Goal: Task Accomplishment & Management: Manage account settings

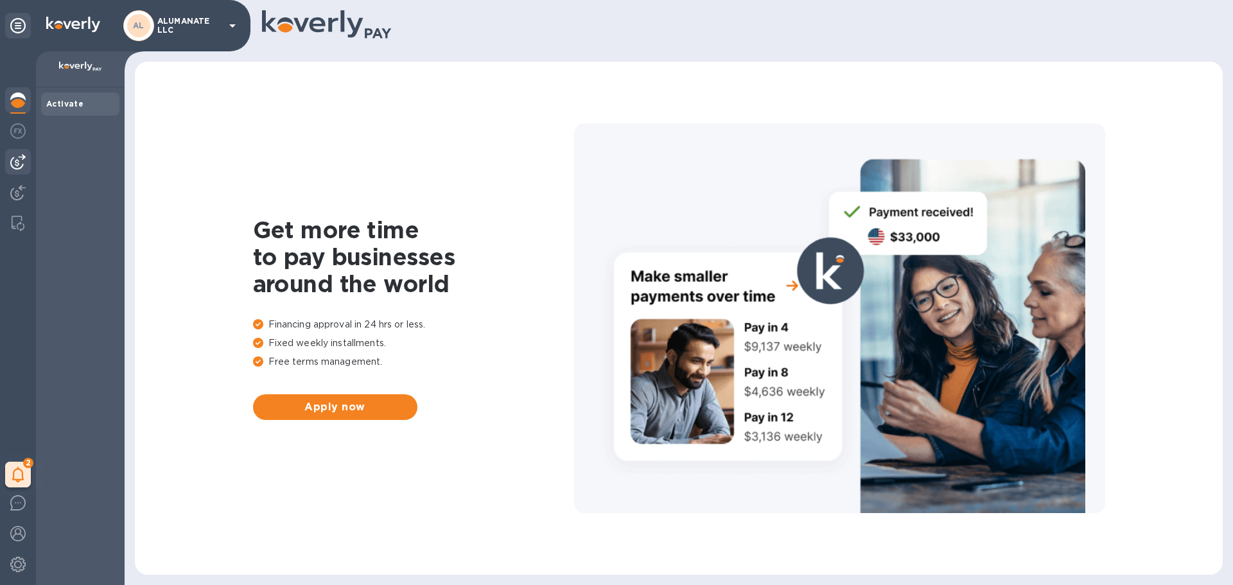
click at [16, 162] on img at bounding box center [17, 161] width 15 height 15
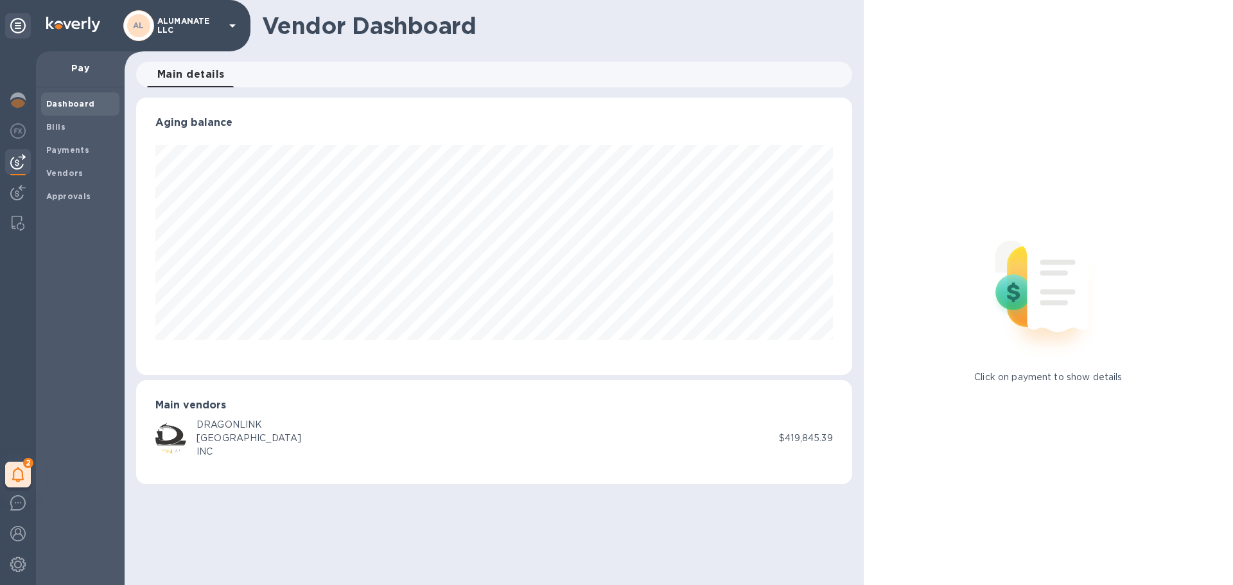
scroll to position [277, 715]
click at [69, 131] on span "Bills" at bounding box center [80, 127] width 68 height 13
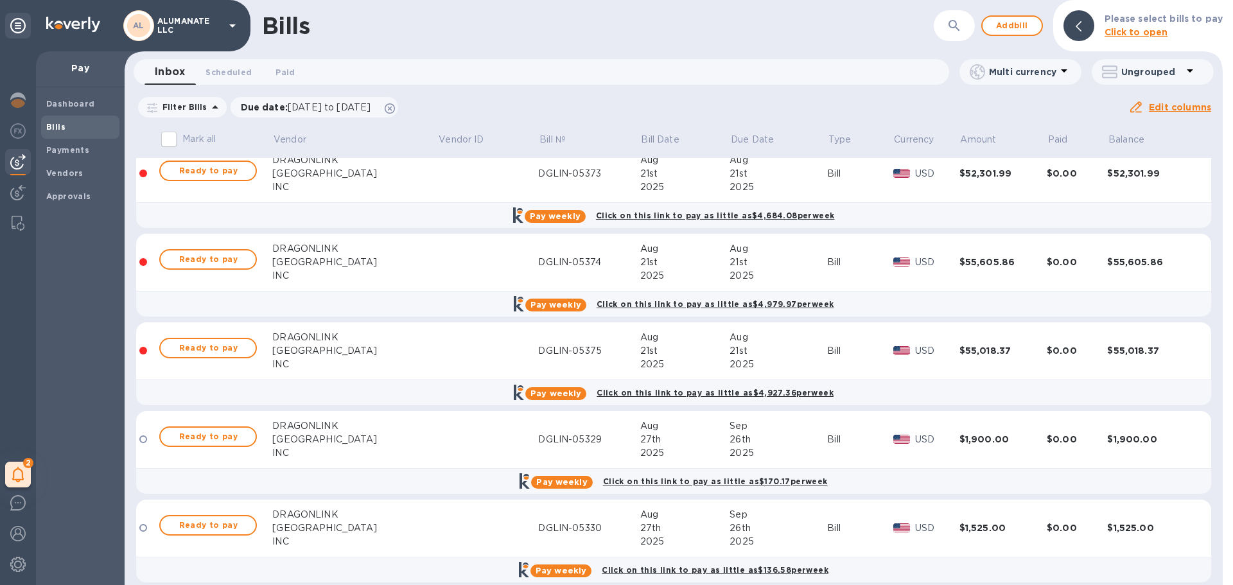
scroll to position [835, 0]
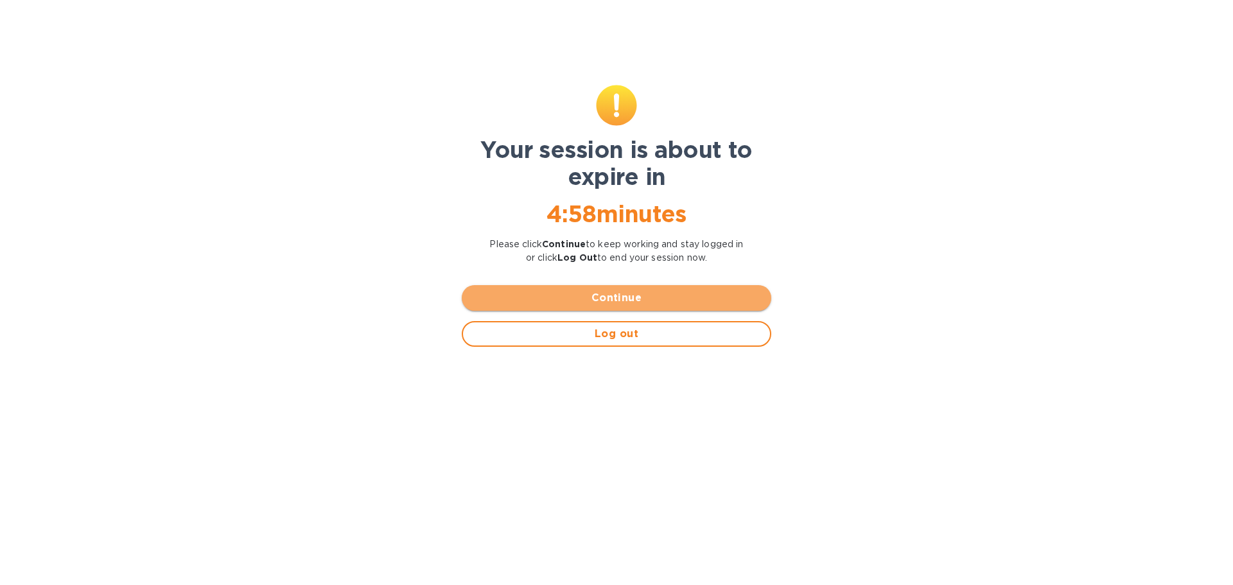
click at [553, 304] on span "Continue" at bounding box center [616, 297] width 289 height 15
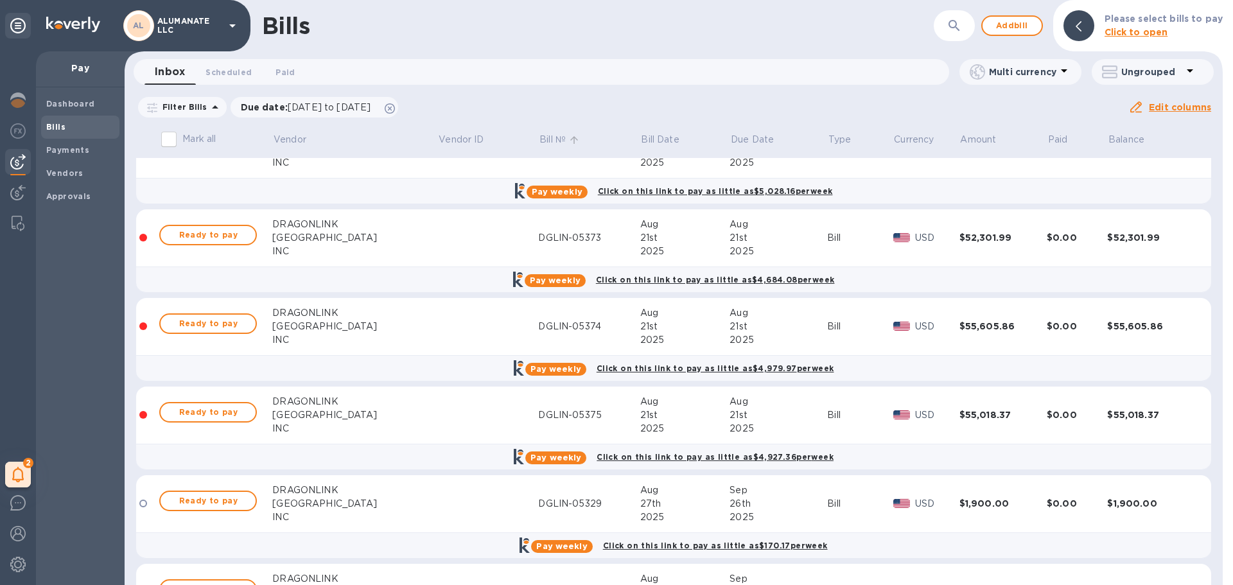
click at [539, 137] on p "Bill №" at bounding box center [552, 139] width 26 height 13
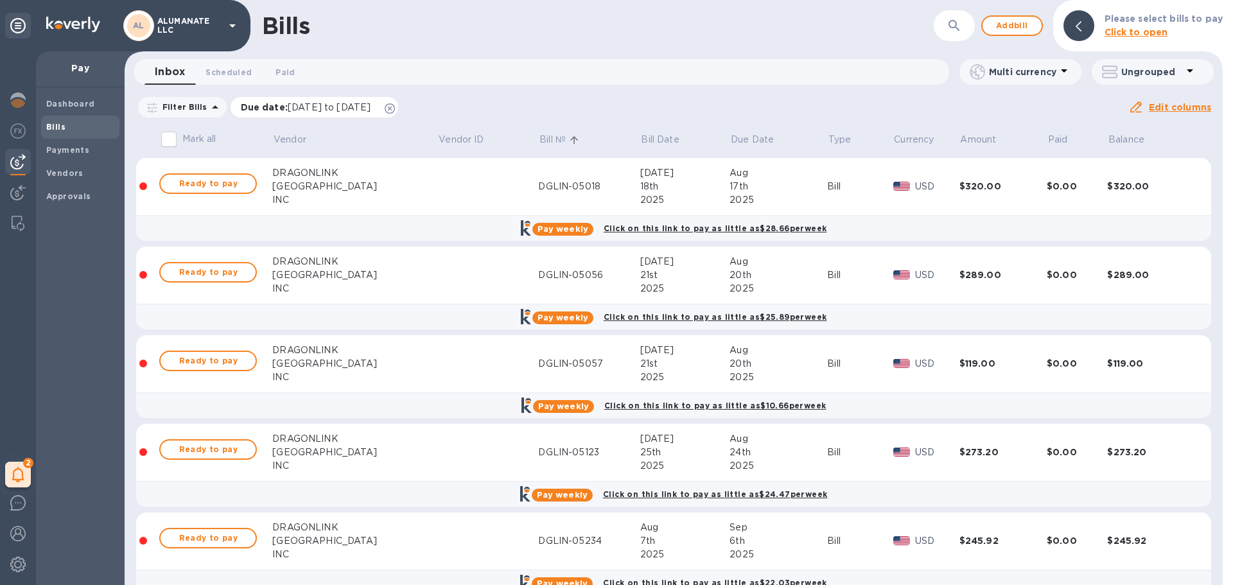
click at [275, 105] on p "Due date : [DATE] to [DATE]" at bounding box center [309, 107] width 137 height 13
click at [177, 106] on p "Filter Bills" at bounding box center [182, 106] width 50 height 11
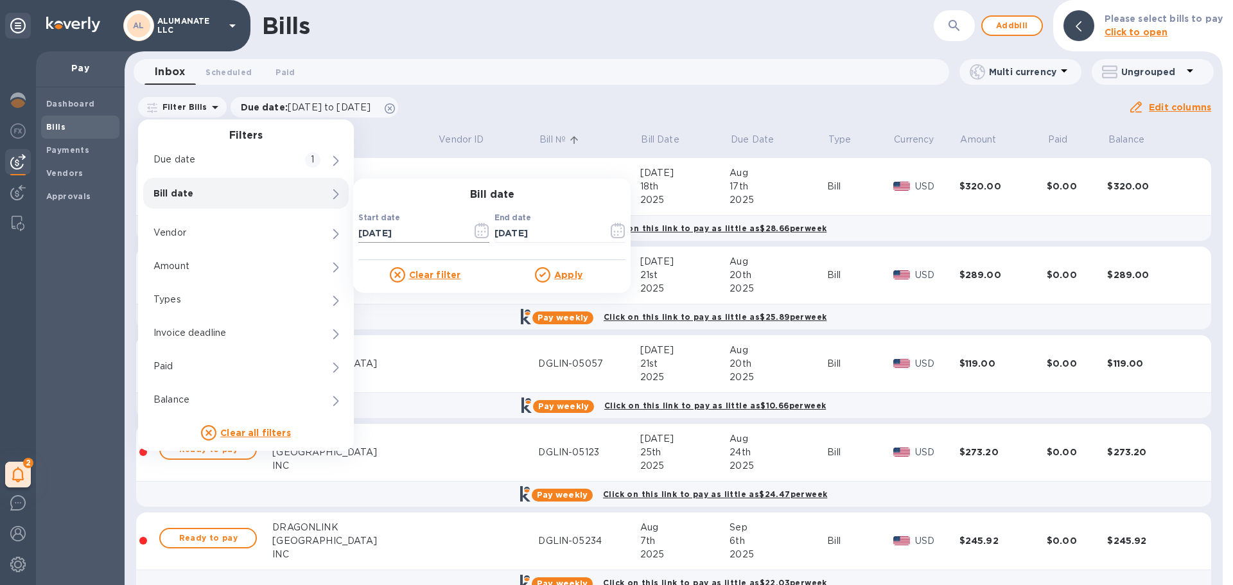
click at [481, 232] on icon "button" at bounding box center [481, 230] width 15 height 15
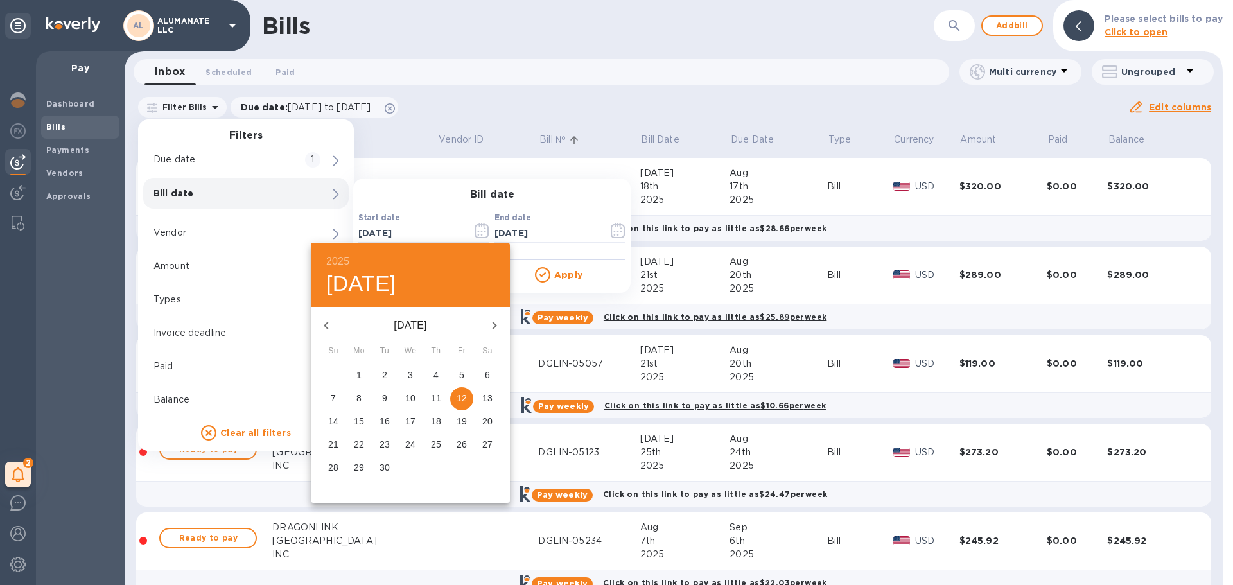
click at [332, 323] on icon "button" at bounding box center [325, 325] width 15 height 15
click at [462, 376] on p "1" at bounding box center [461, 375] width 5 height 13
type input "[DATE]"
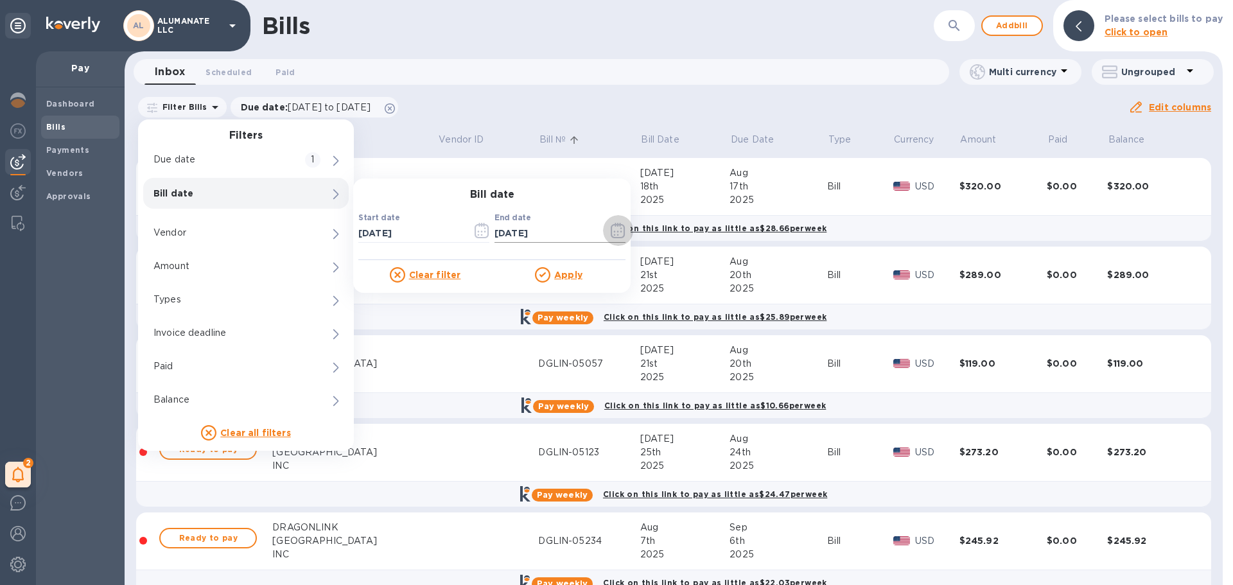
click at [619, 230] on icon "button" at bounding box center [618, 230] width 15 height 15
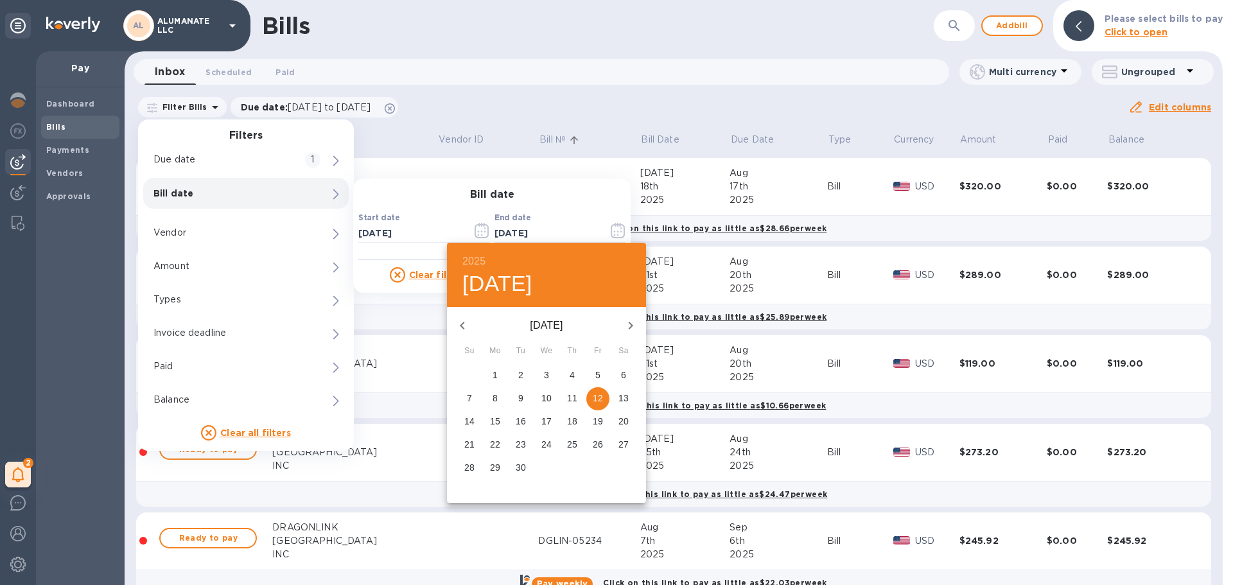
click at [458, 322] on icon "button" at bounding box center [462, 325] width 15 height 15
click at [467, 489] on p "31" at bounding box center [469, 490] width 10 height 13
type input "[DATE]"
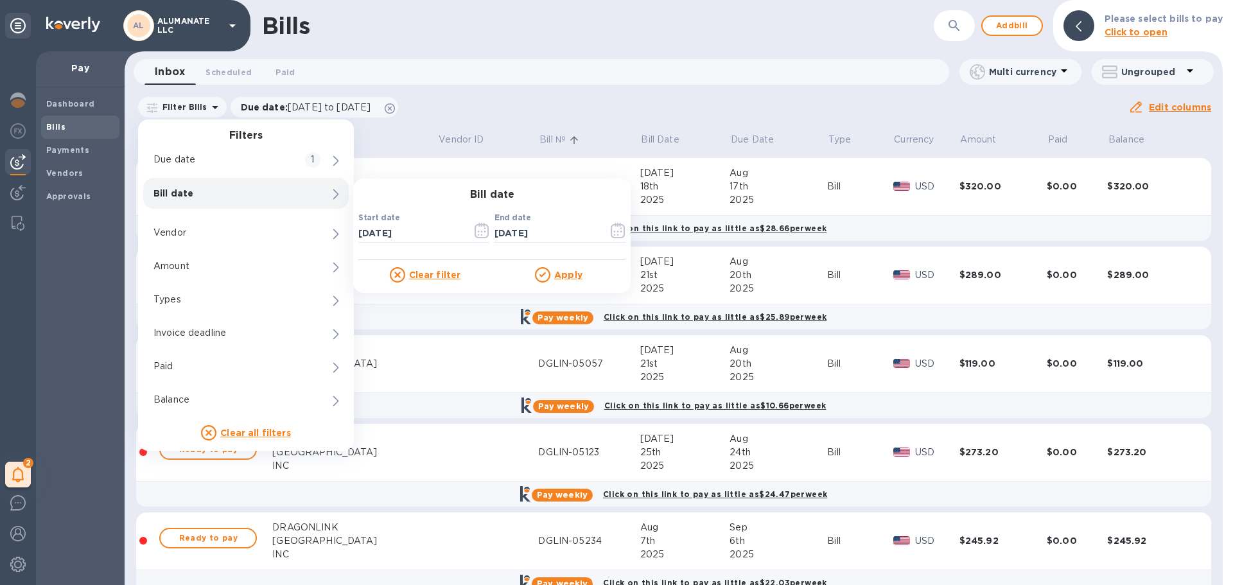
click at [553, 277] on div at bounding box center [544, 274] width 19 height 15
click at [569, 272] on u "Apply" at bounding box center [568, 275] width 28 height 10
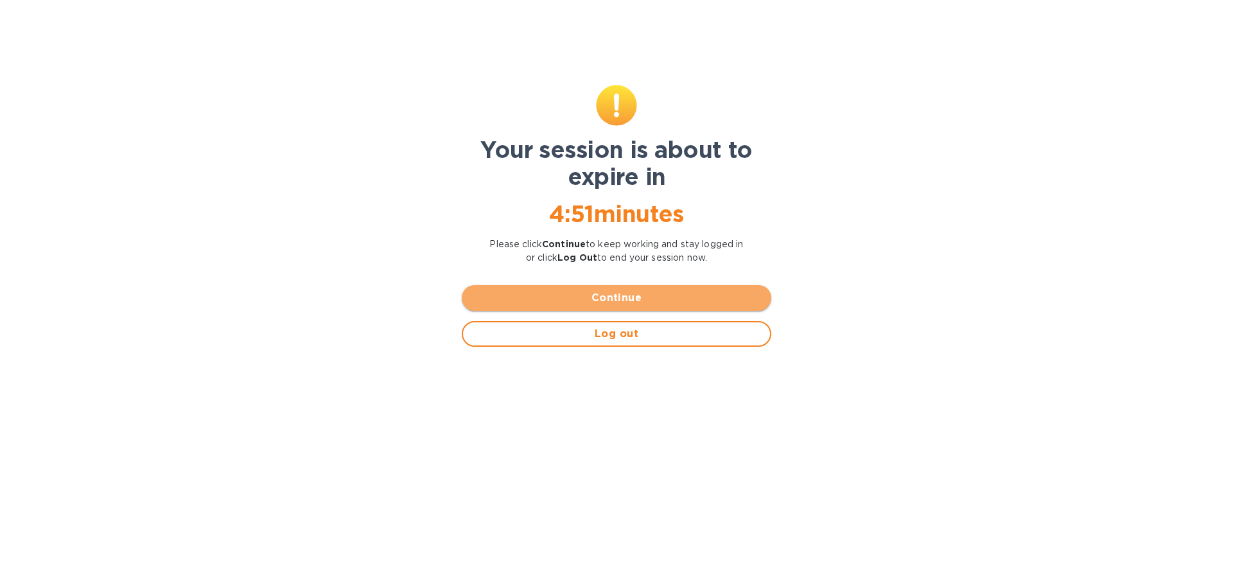
click at [682, 293] on span "Continue" at bounding box center [616, 297] width 289 height 15
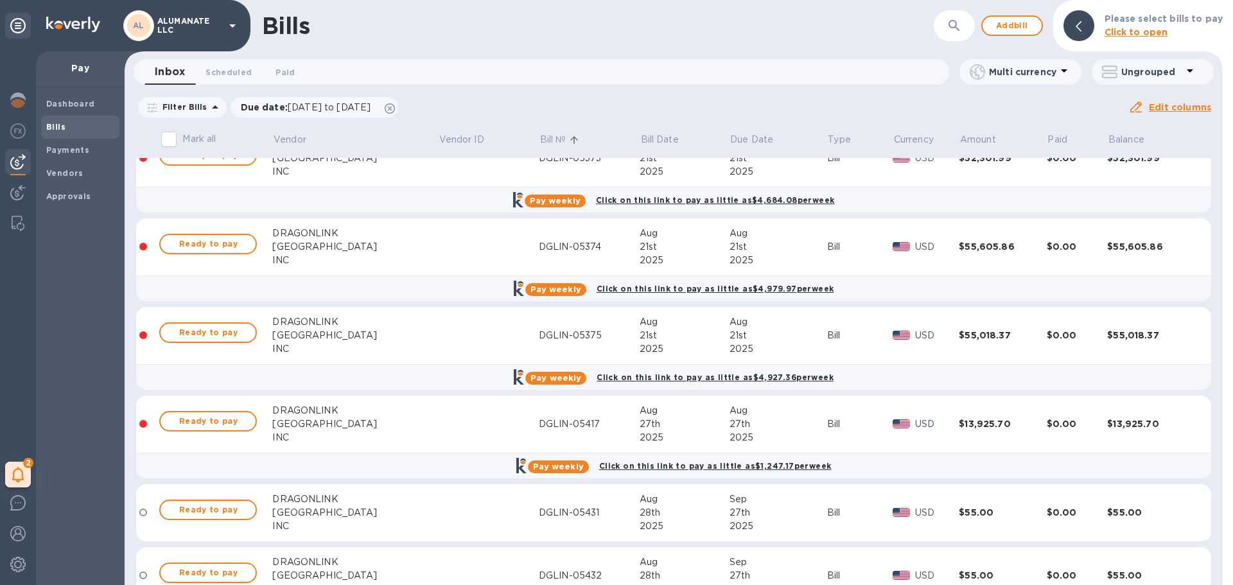
scroll to position [1128, 0]
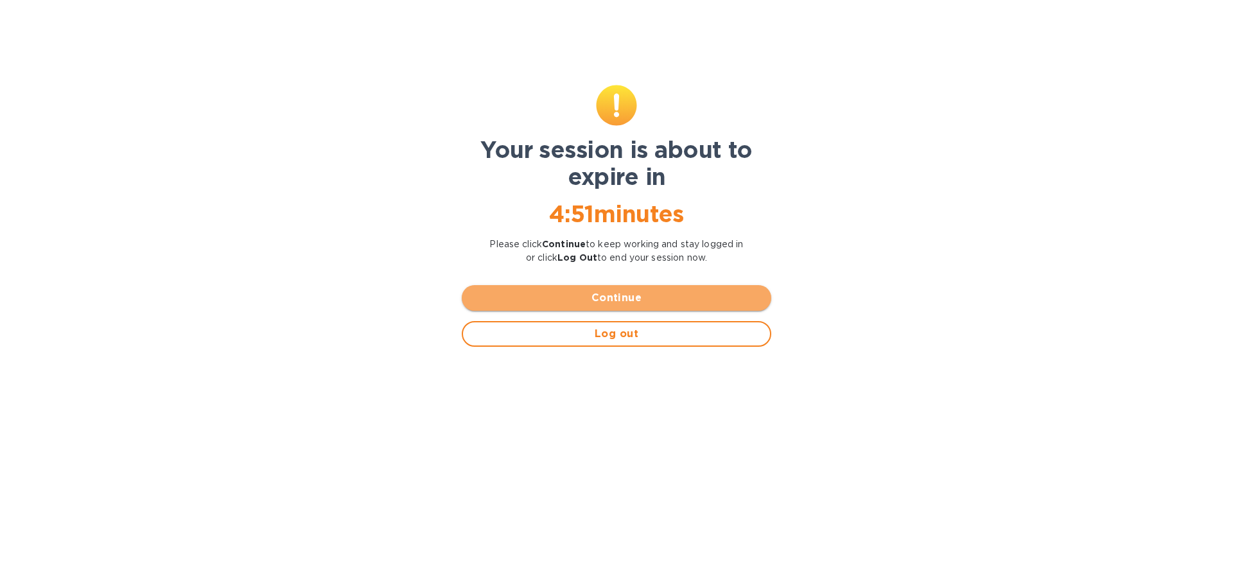
click at [580, 301] on span "Continue" at bounding box center [616, 297] width 289 height 15
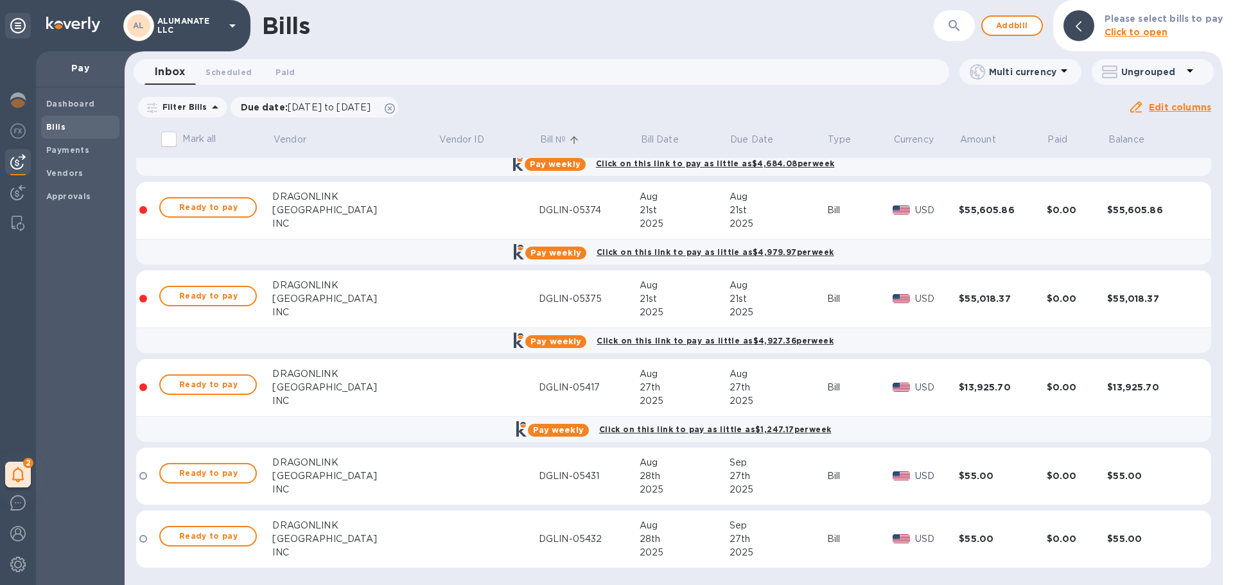
click at [462, 387] on td at bounding box center [488, 388] width 101 height 58
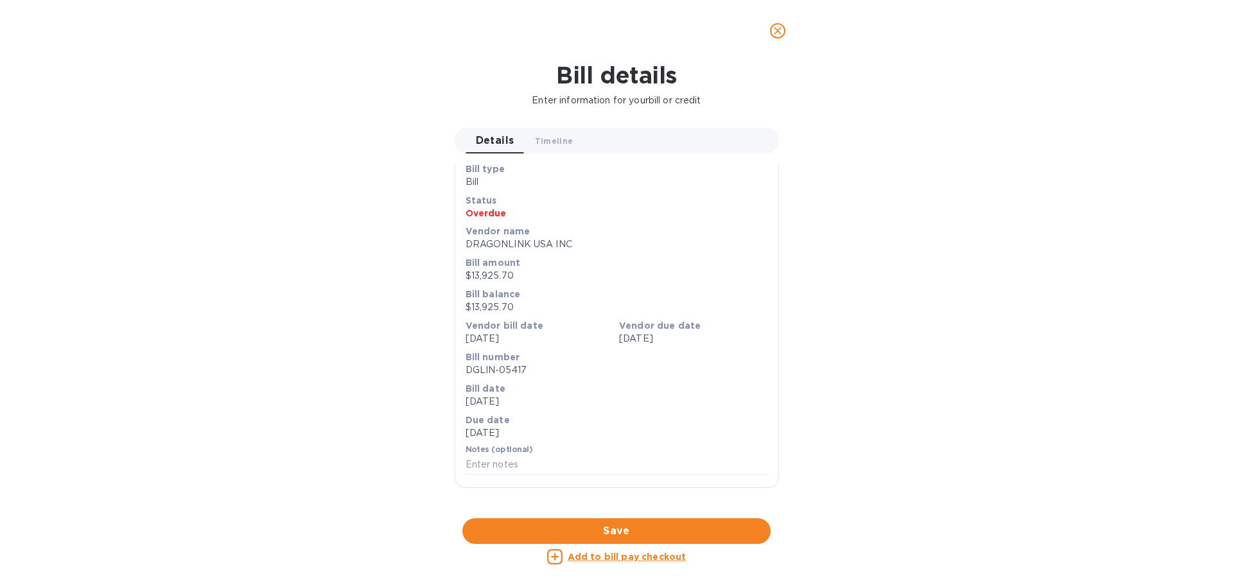
scroll to position [429, 0]
click at [609, 508] on div at bounding box center [617, 518] width 324 height 20
